Goal: Transaction & Acquisition: Obtain resource

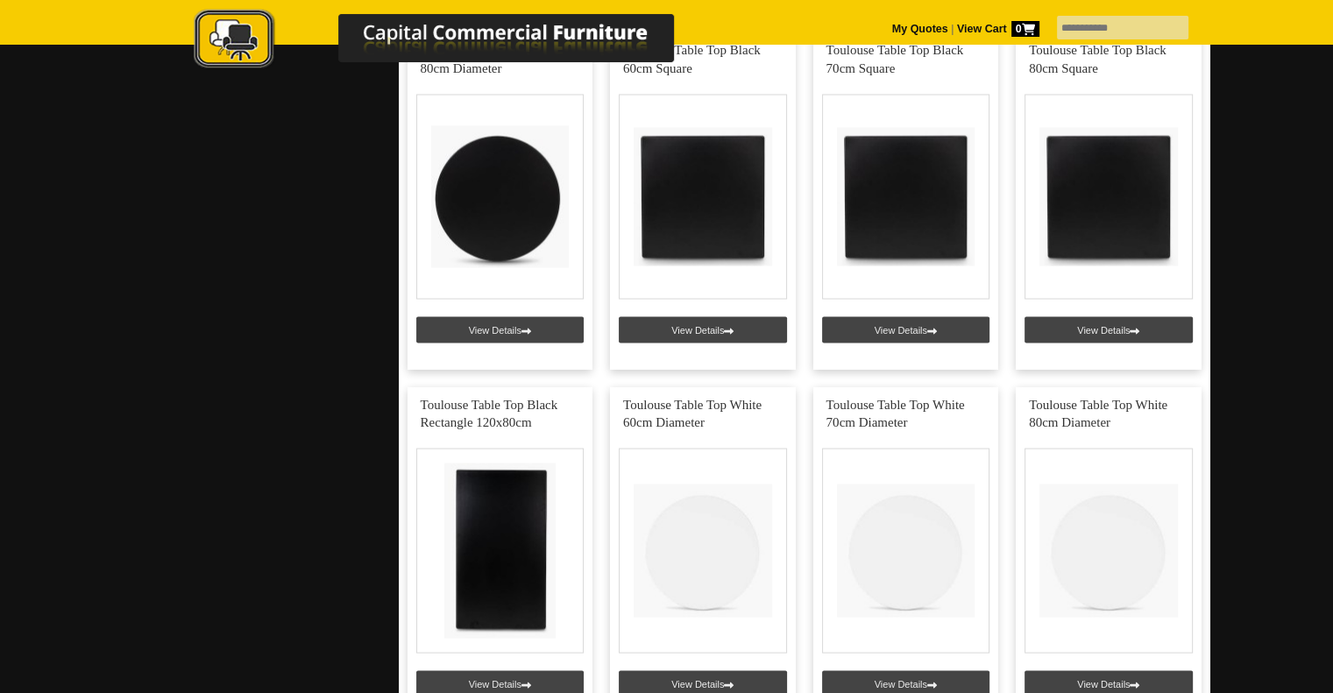
scroll to position [3305, 0]
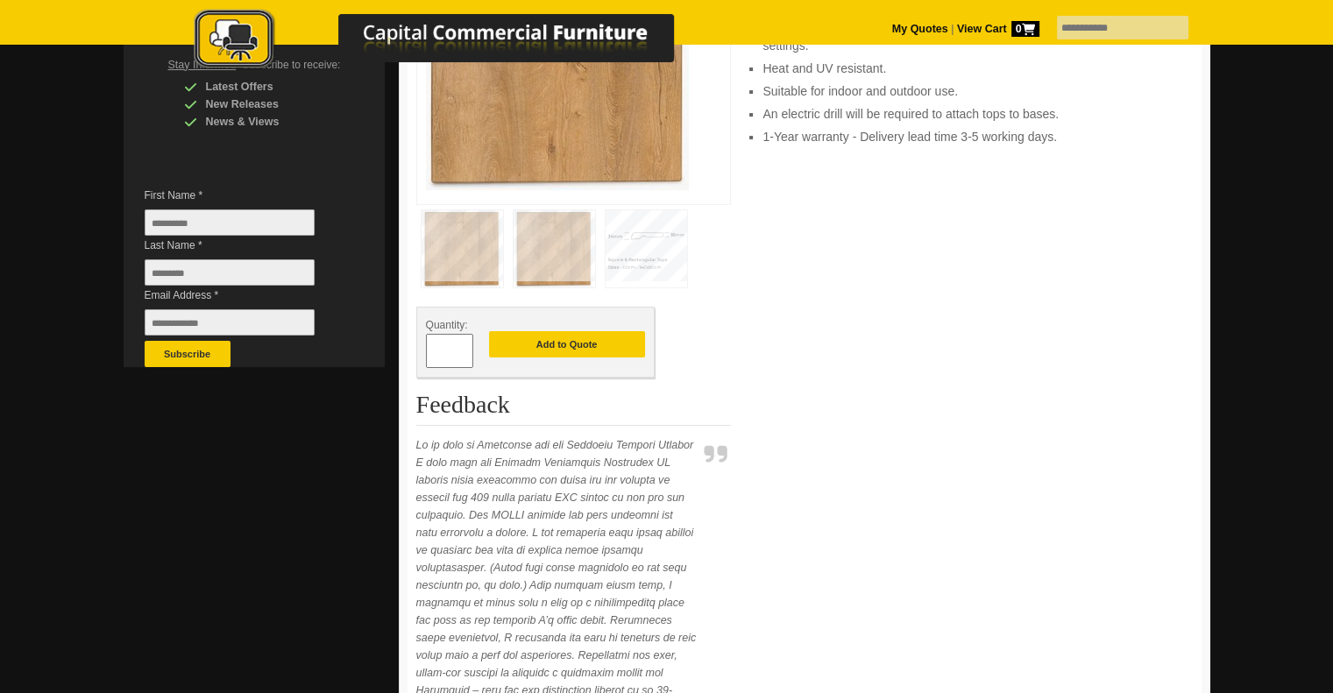
scroll to position [406, 0]
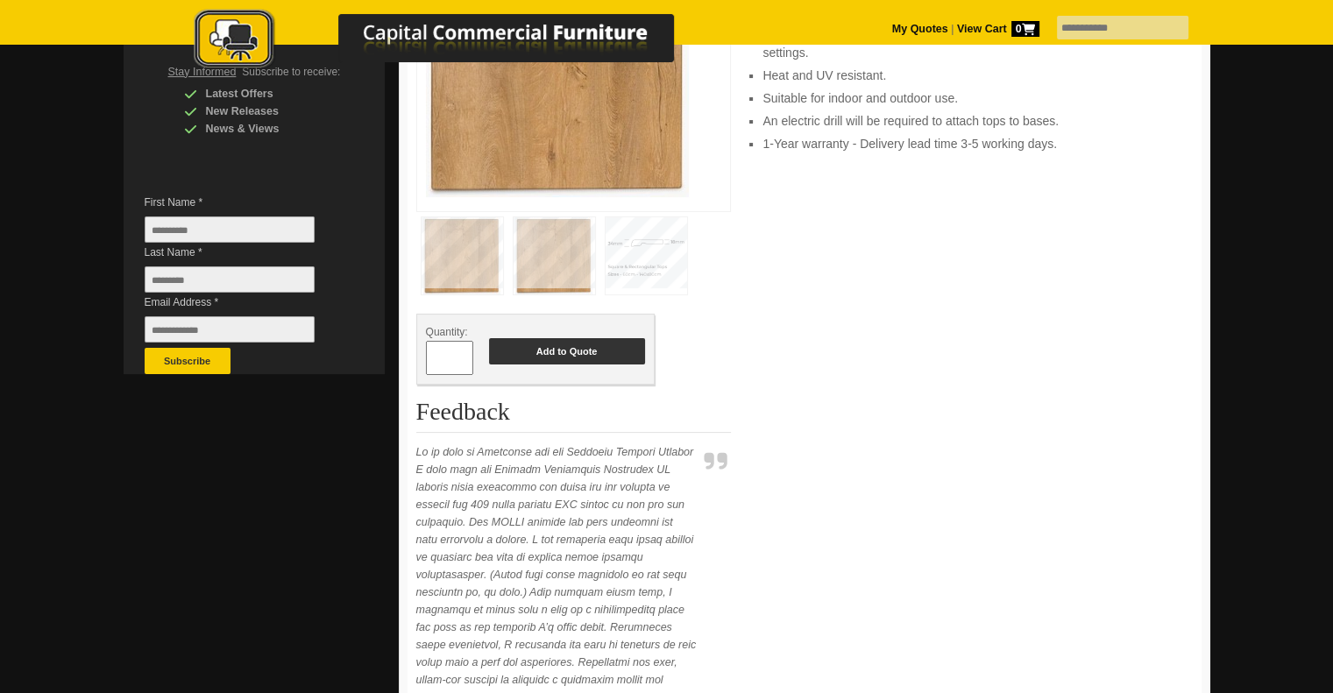
click at [517, 348] on button "Add to Quote" at bounding box center [567, 351] width 156 height 26
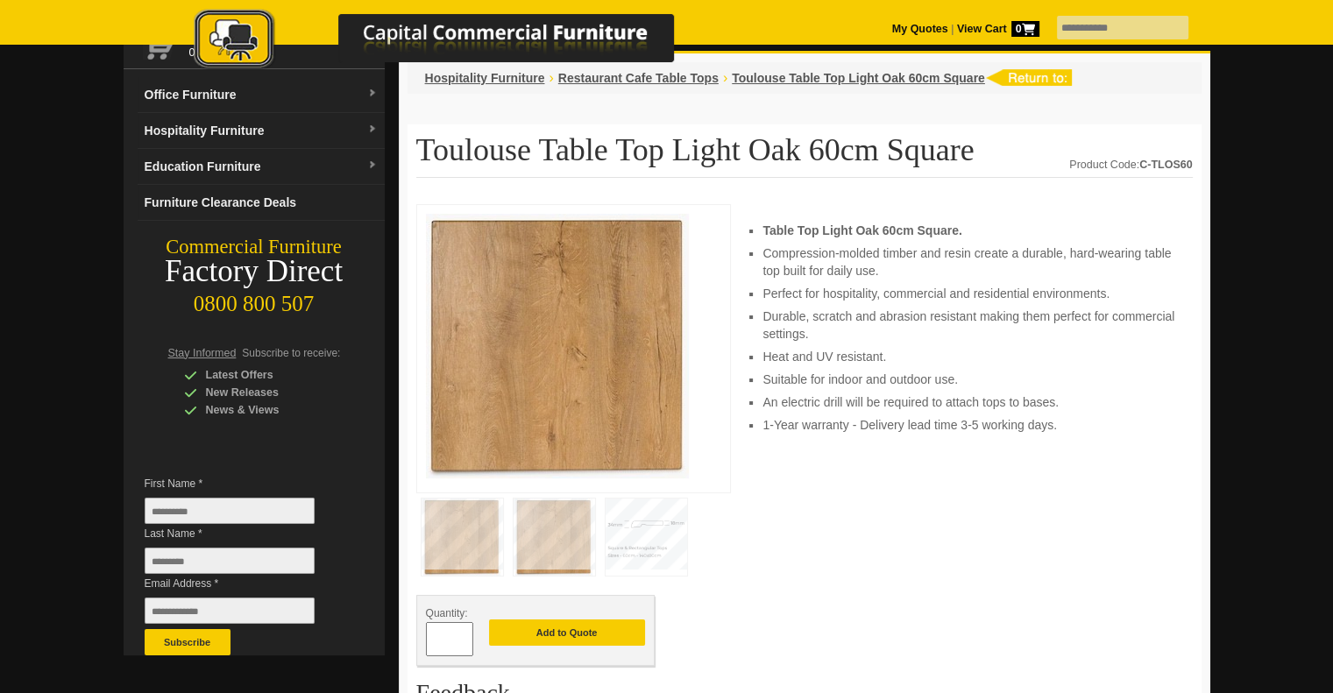
scroll to position [0, 0]
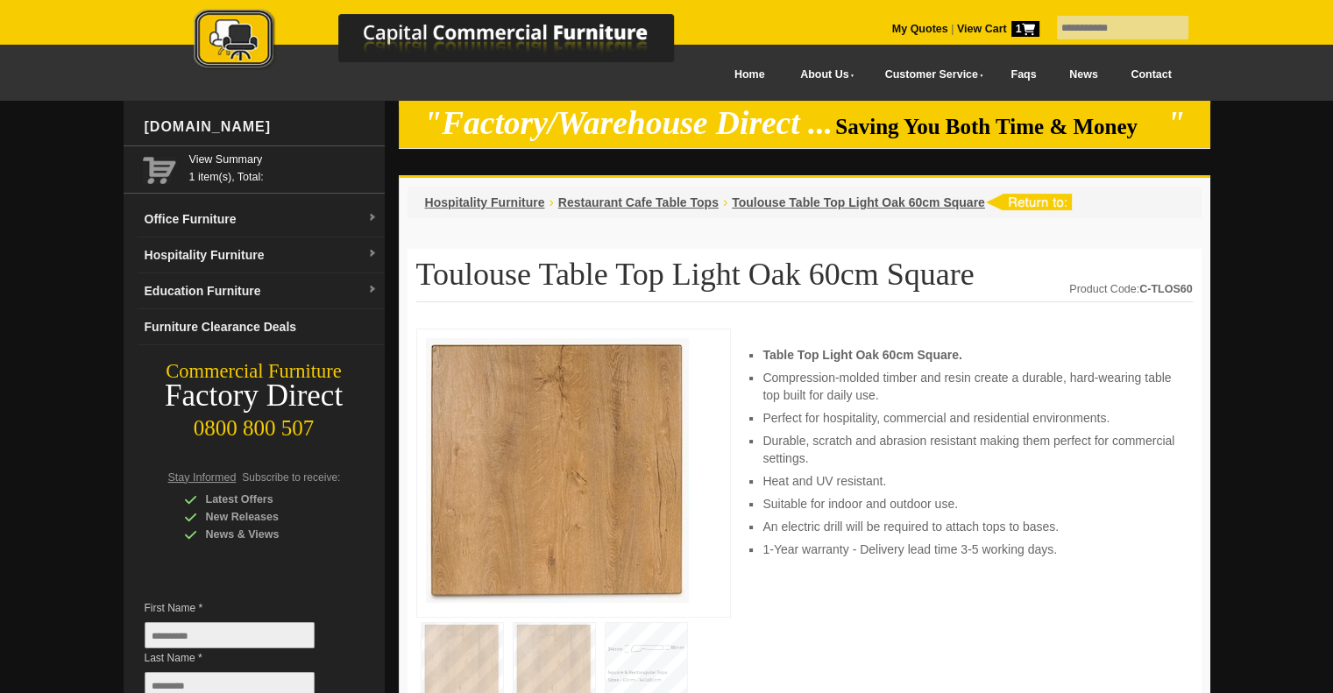
click at [1022, 27] on icon at bounding box center [1028, 29] width 13 height 13
